Goal: Task Accomplishment & Management: Manage account settings

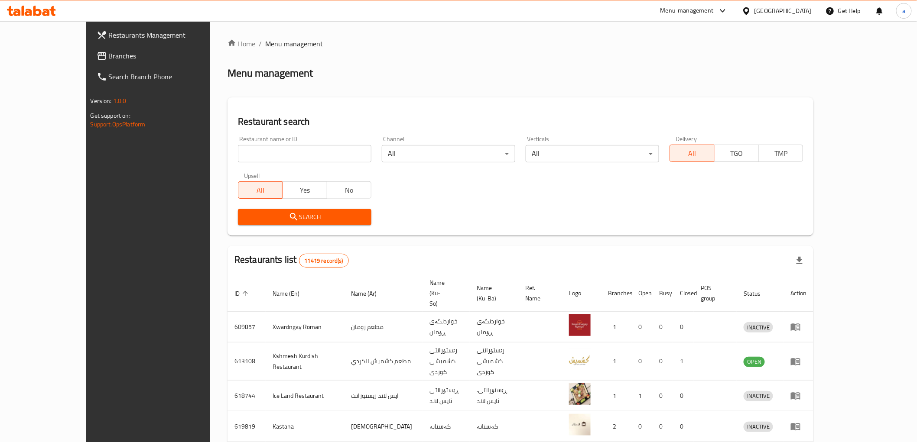
click at [109, 57] on span "Branches" at bounding box center [170, 56] width 123 height 10
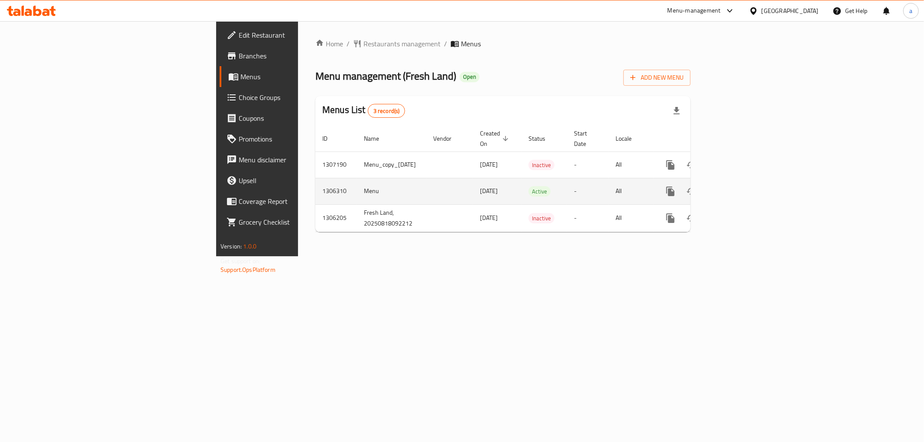
click at [737, 188] on icon "enhanced table" at bounding box center [733, 192] width 8 height 8
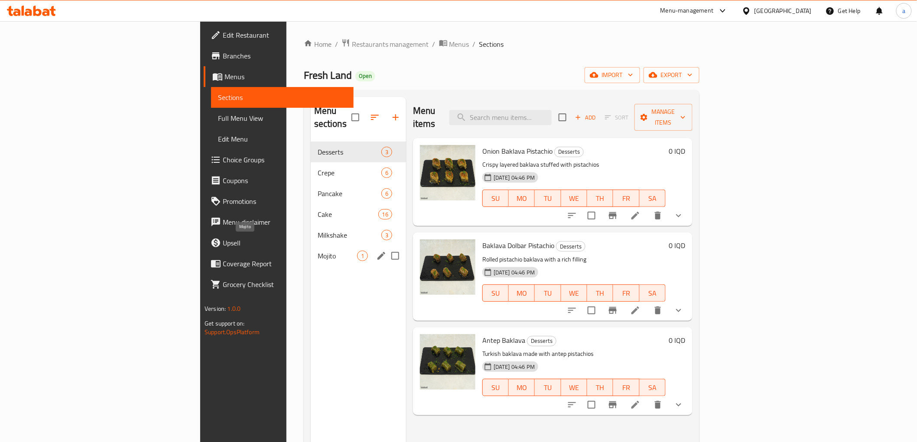
click at [318, 251] on span "Mojito" at bounding box center [337, 256] width 39 height 10
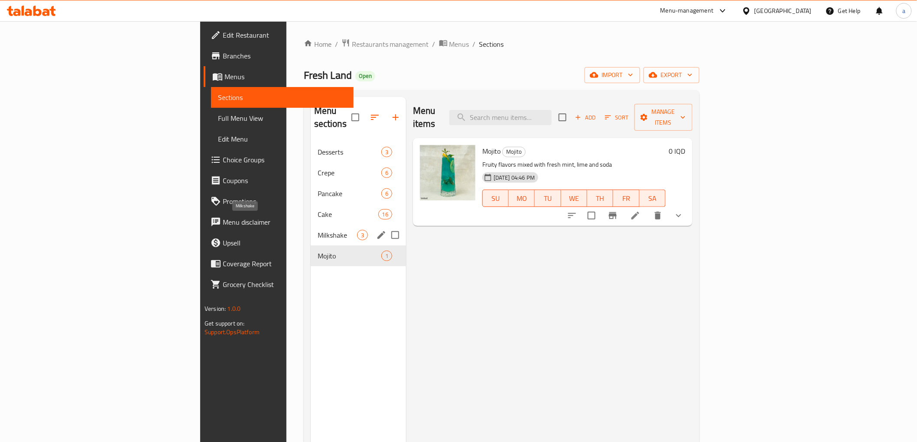
click at [318, 230] on span "Milkshake" at bounding box center [337, 235] width 39 height 10
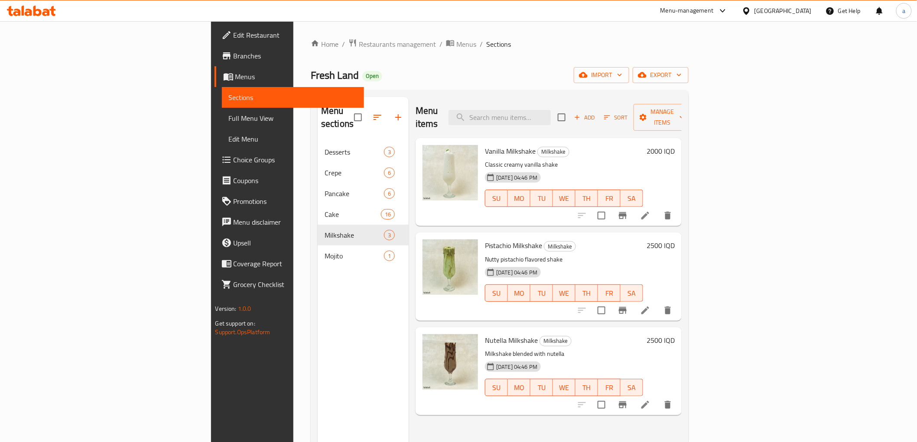
scroll to position [121, 0]
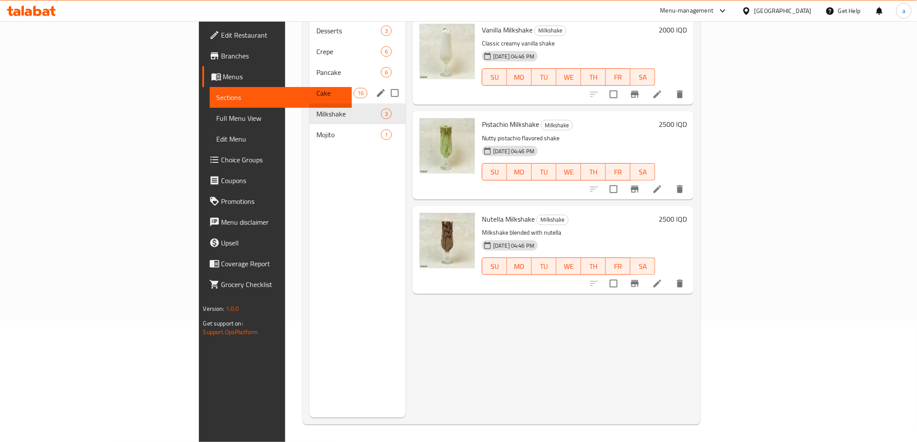
click at [316, 88] on span "Cake" at bounding box center [334, 93] width 37 height 10
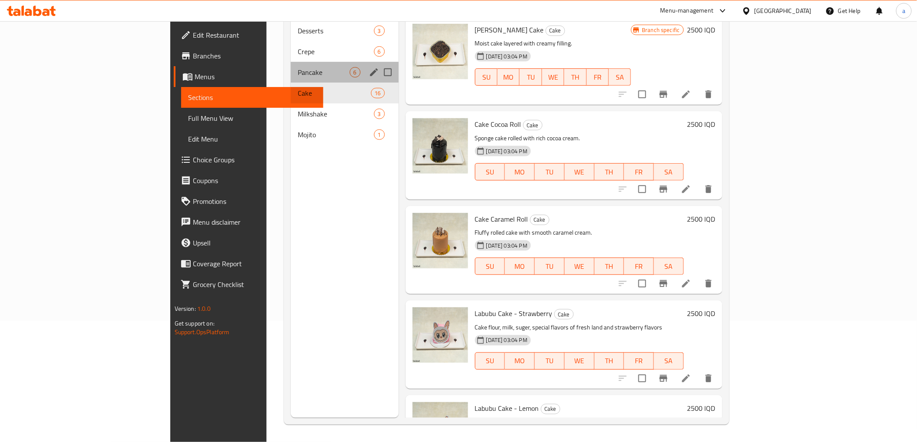
click at [291, 62] on div "Pancake 6" at bounding box center [345, 72] width 108 height 21
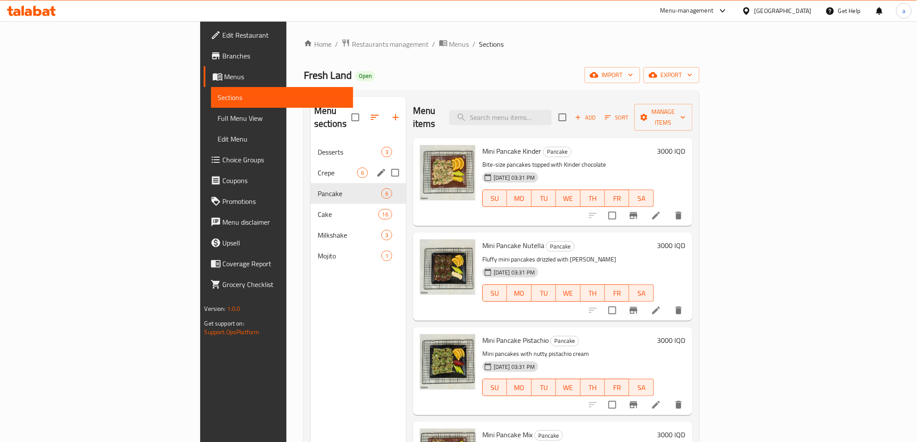
click at [311, 165] on div "Crepe 6" at bounding box center [358, 172] width 95 height 21
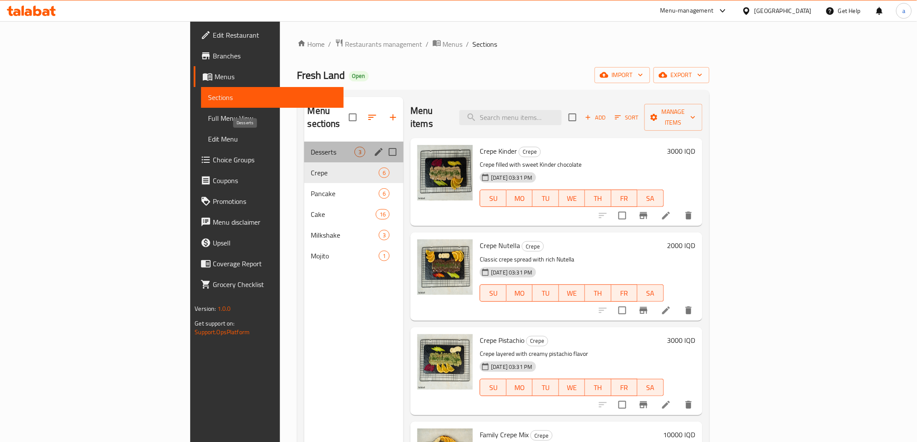
click at [311, 147] on span "Desserts" at bounding box center [333, 152] width 44 height 10
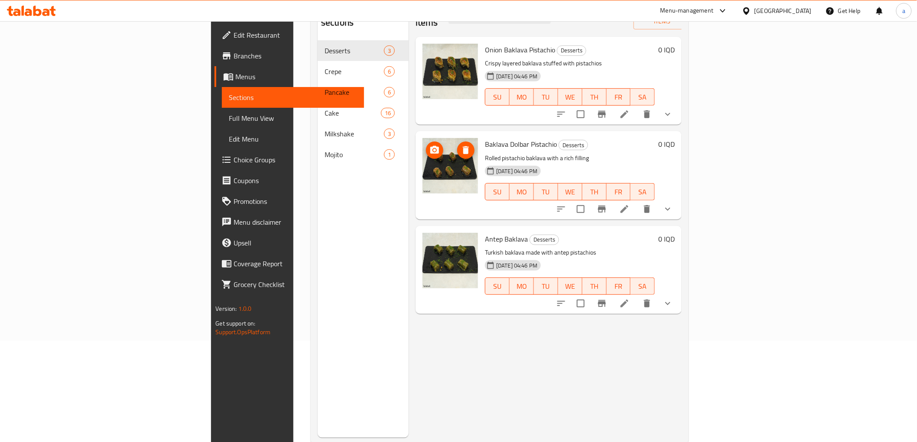
scroll to position [121, 0]
